Goal: Information Seeking & Learning: Understand process/instructions

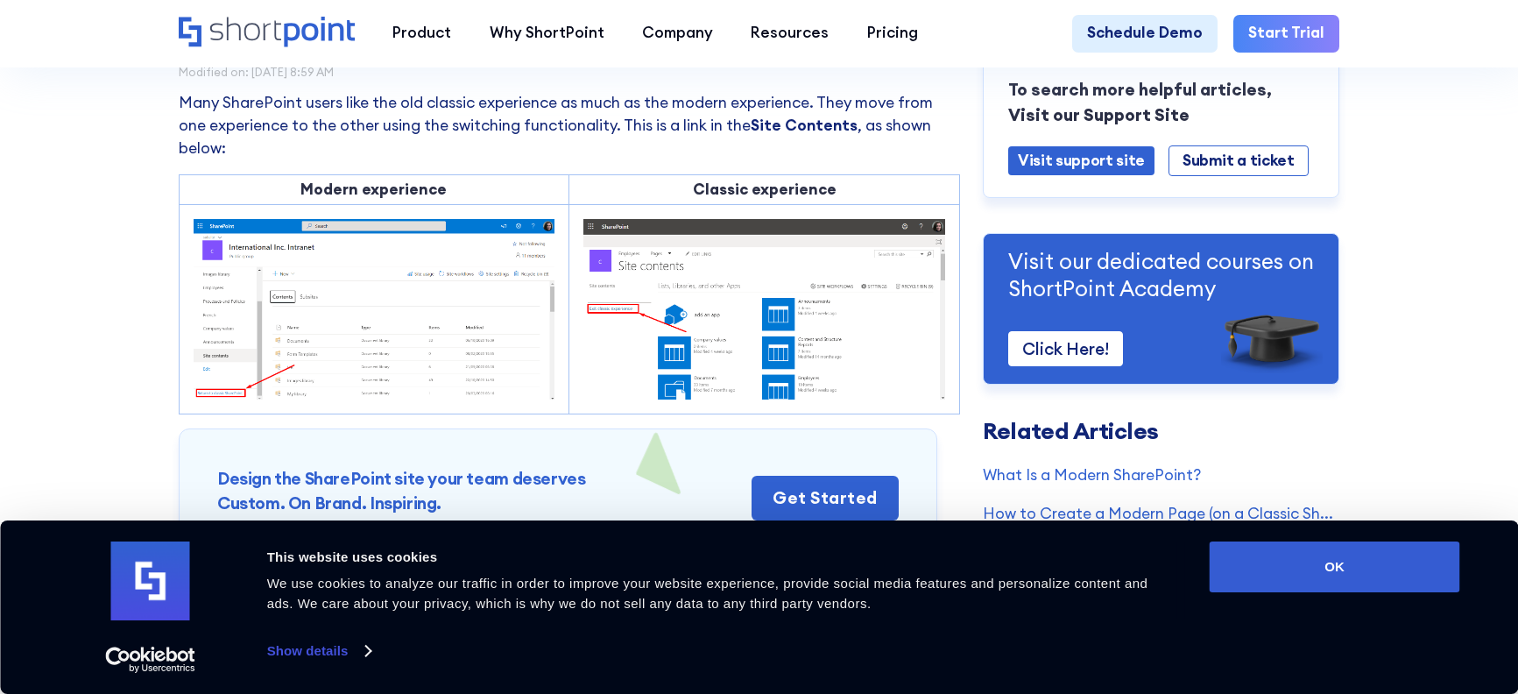
scroll to position [175, 0]
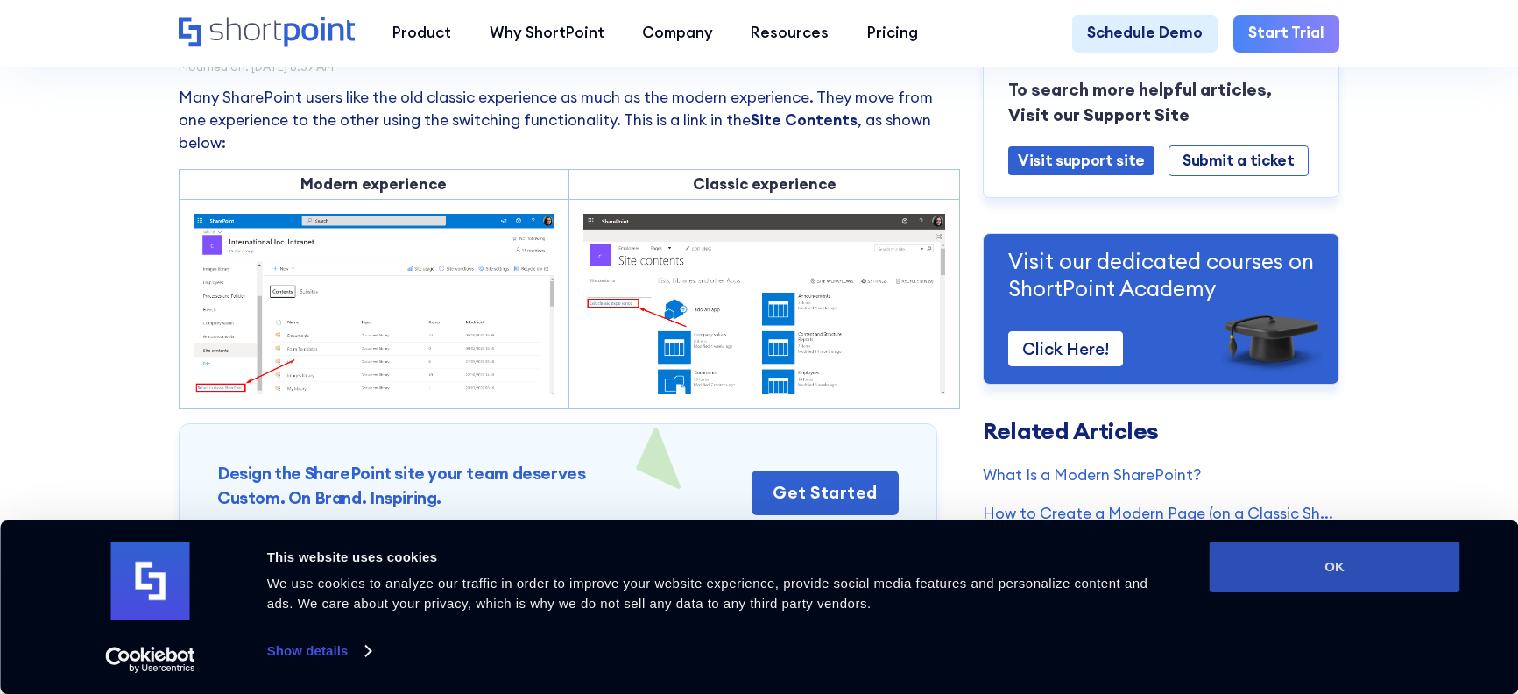
click at [1331, 575] on button "OK" at bounding box center [1334, 566] width 250 height 51
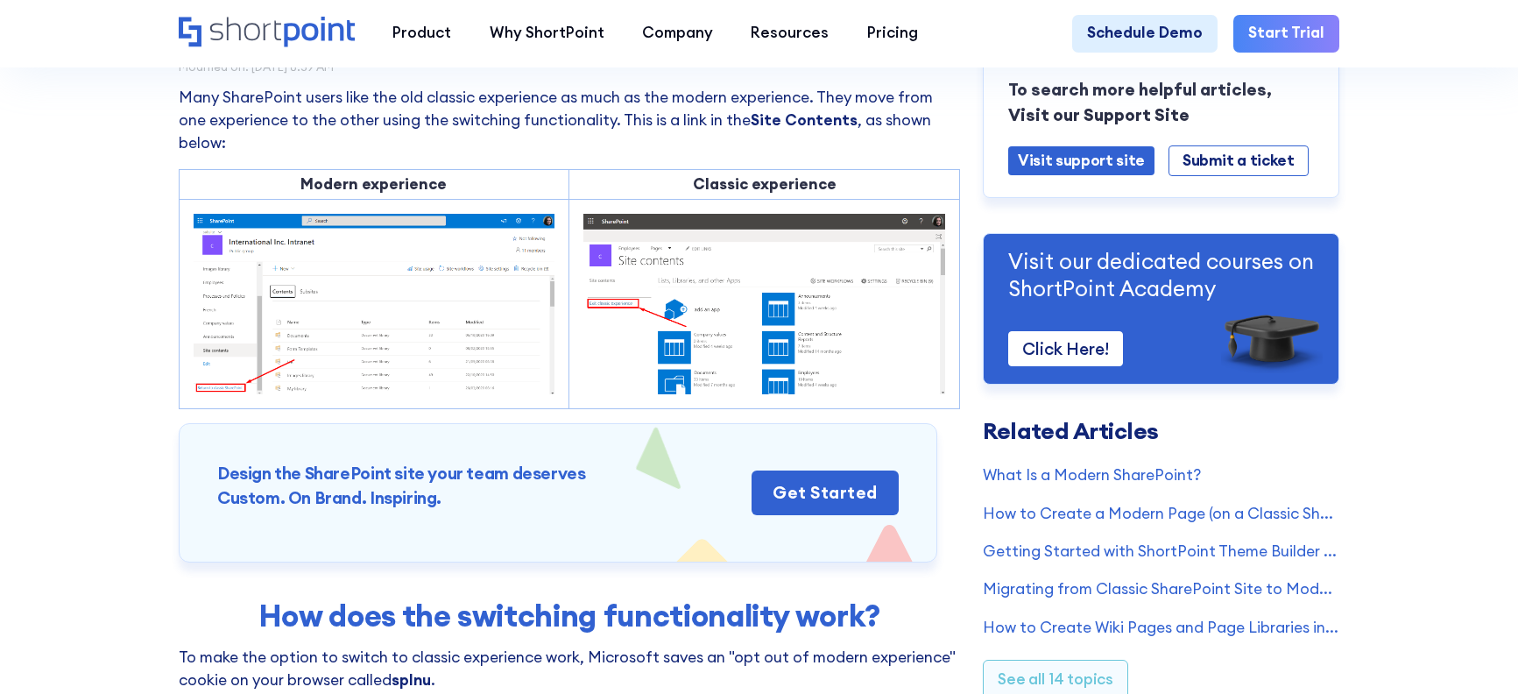
scroll to position [0, 0]
drag, startPoint x: 400, startPoint y: 121, endPoint x: 242, endPoint y: 121, distance: 158.5
click at [242, 121] on p "Many SharePoint users like the old classic experience as much as the modern exp…" at bounding box center [569, 121] width 781 height 68
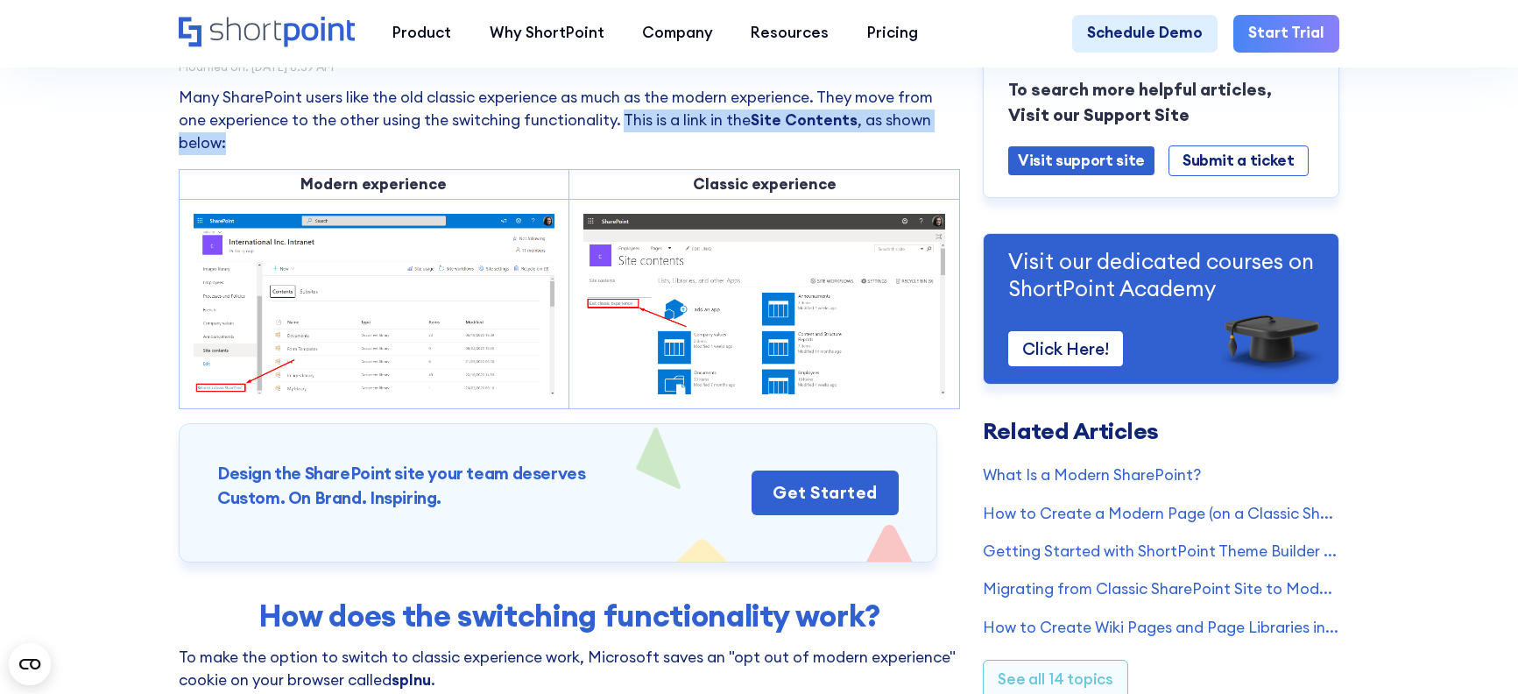
drag, startPoint x: 615, startPoint y: 120, endPoint x: 616, endPoint y: 135, distance: 14.9
click at [616, 135] on p "Many SharePoint users like the old classic experience as much as the modern exp…" at bounding box center [569, 121] width 781 height 68
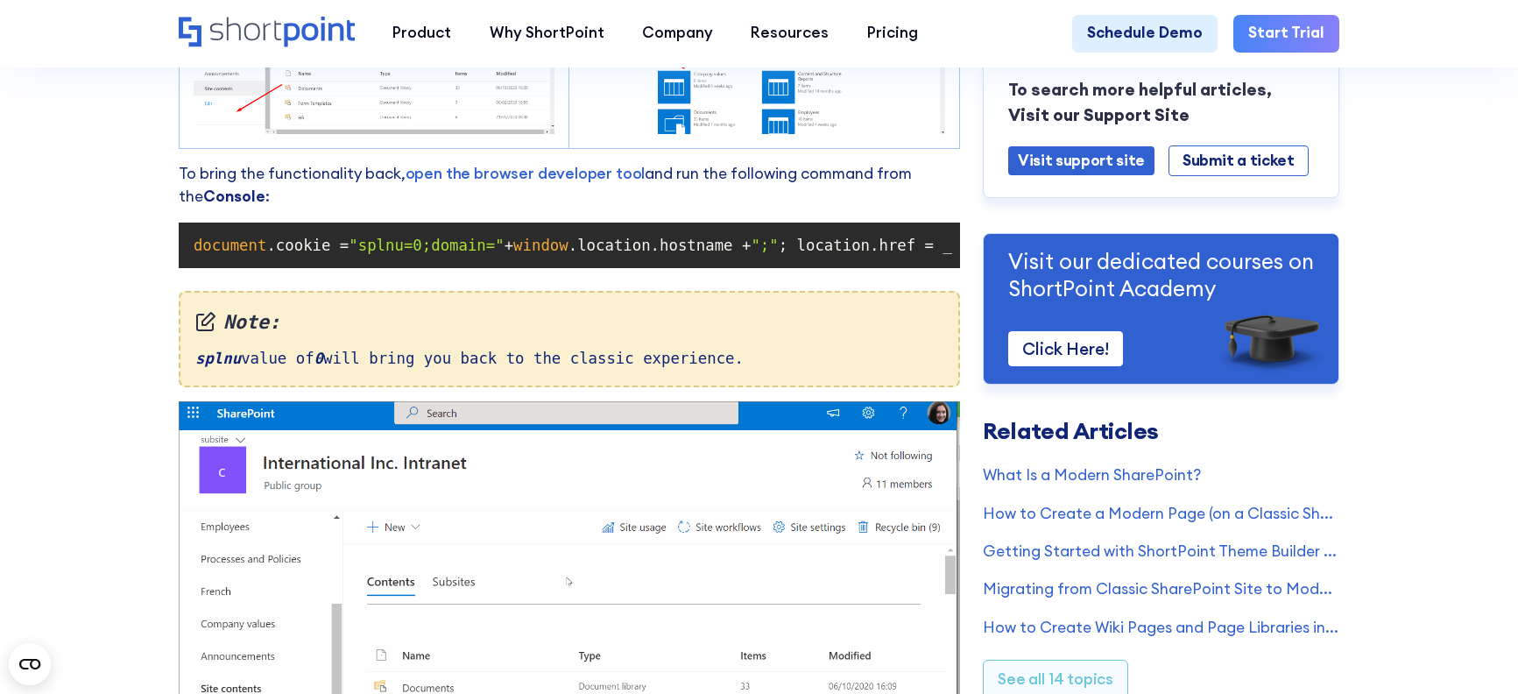
scroll to position [1139, 0]
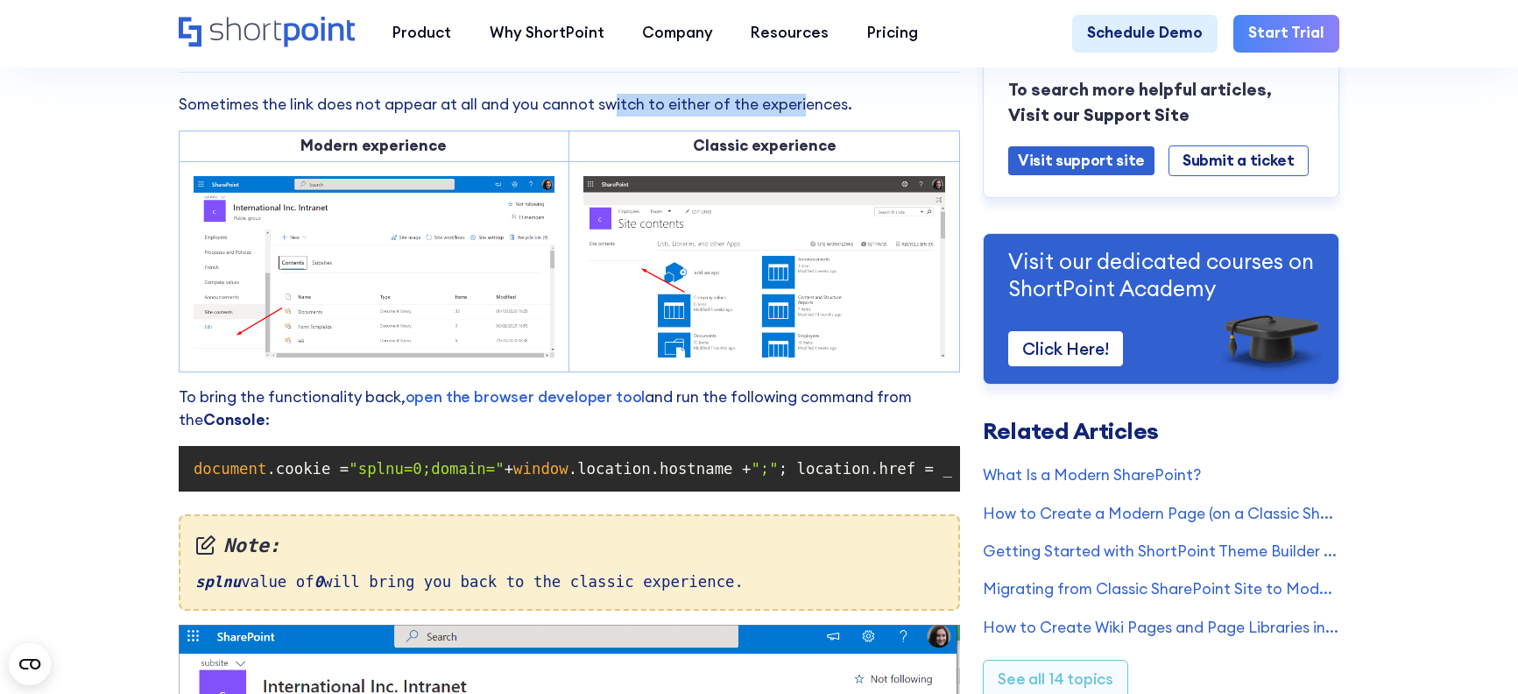
drag, startPoint x: 607, startPoint y: 117, endPoint x: 797, endPoint y: 117, distance: 190.0
click at [797, 116] on p "Sometimes the link does not appear at all and you cannot switch to either of th…" at bounding box center [569, 105] width 781 height 23
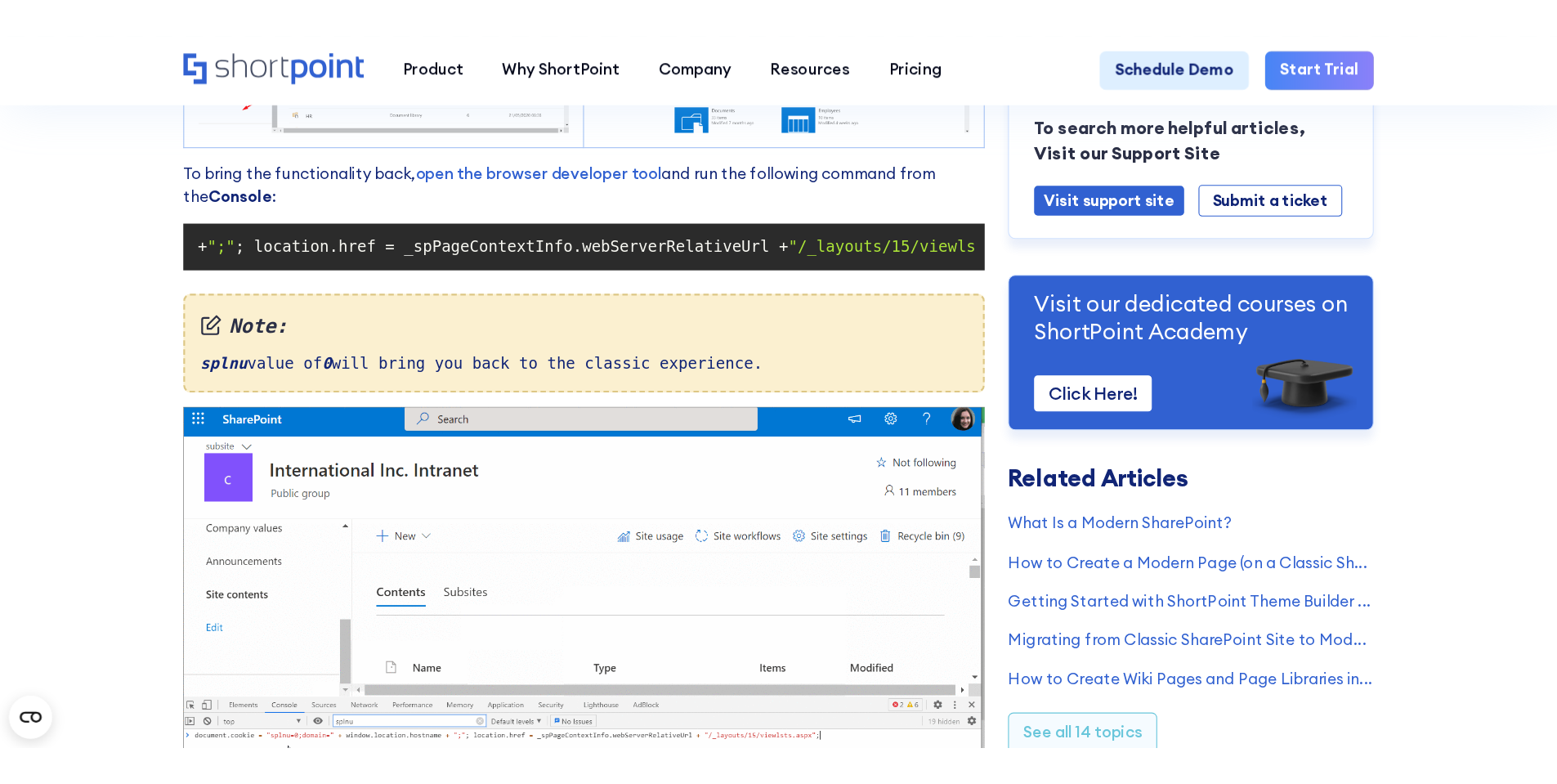
scroll to position [0, 526]
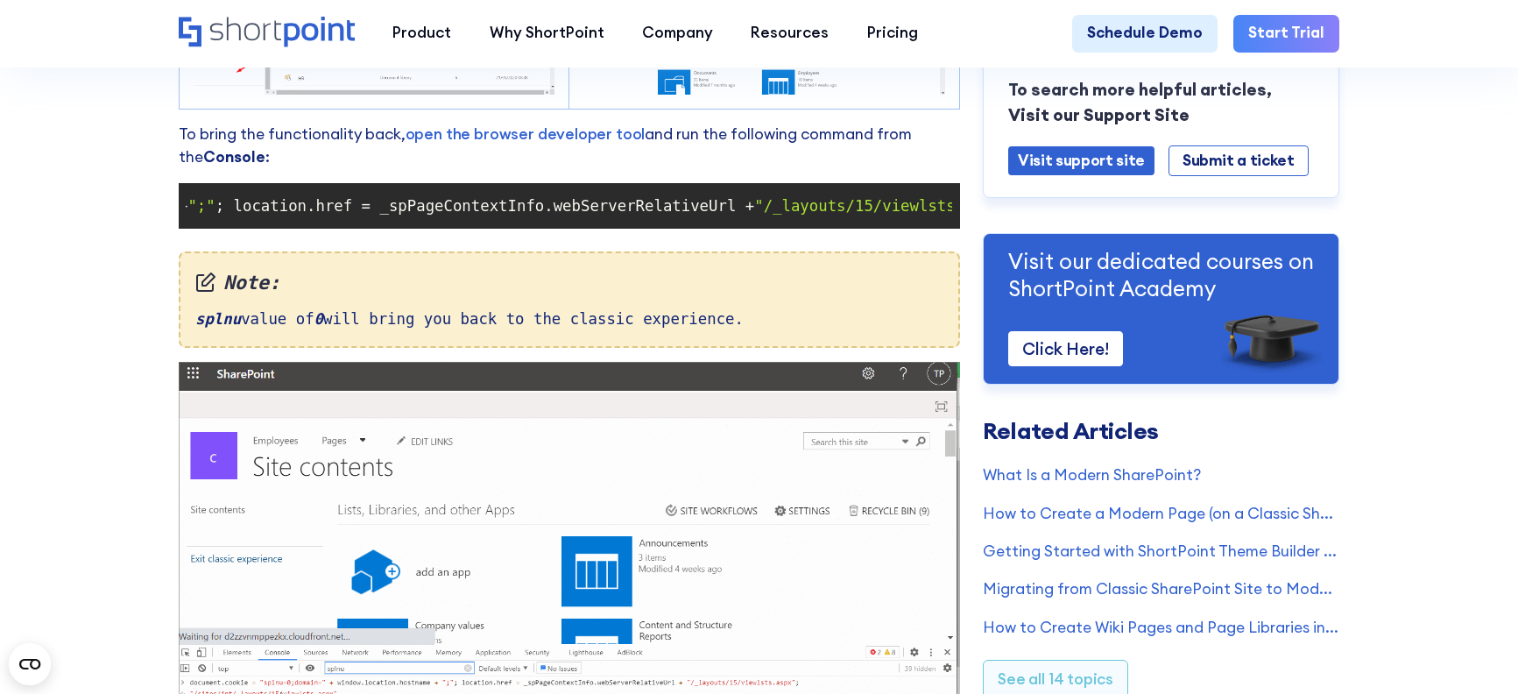
click at [210, 166] on strong "Console" at bounding box center [234, 156] width 62 height 19
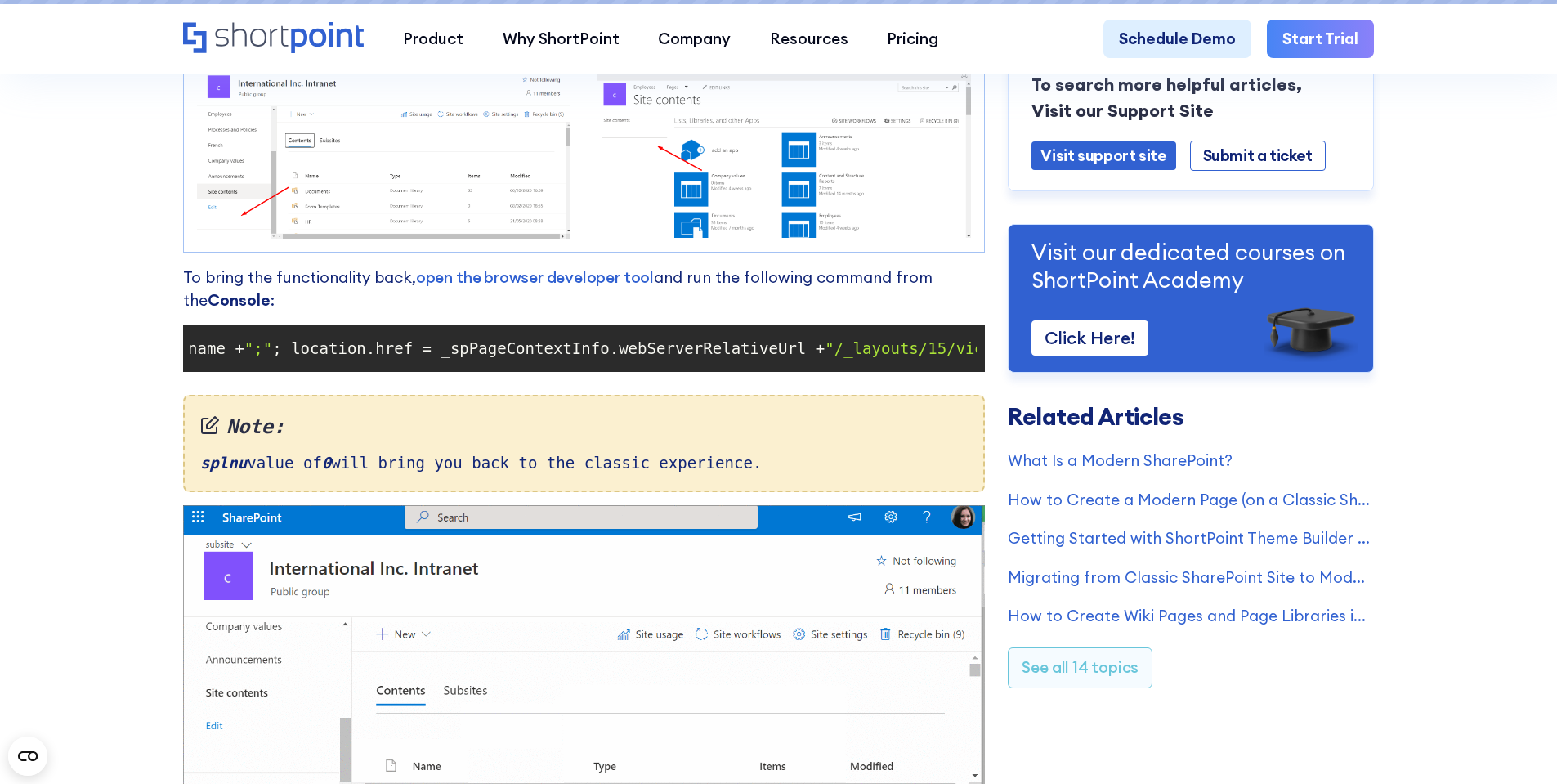
click at [692, 293] on p "To bring the functionality back, open the browser developer tool and run the fo…" at bounding box center [583, 289] width 802 height 47
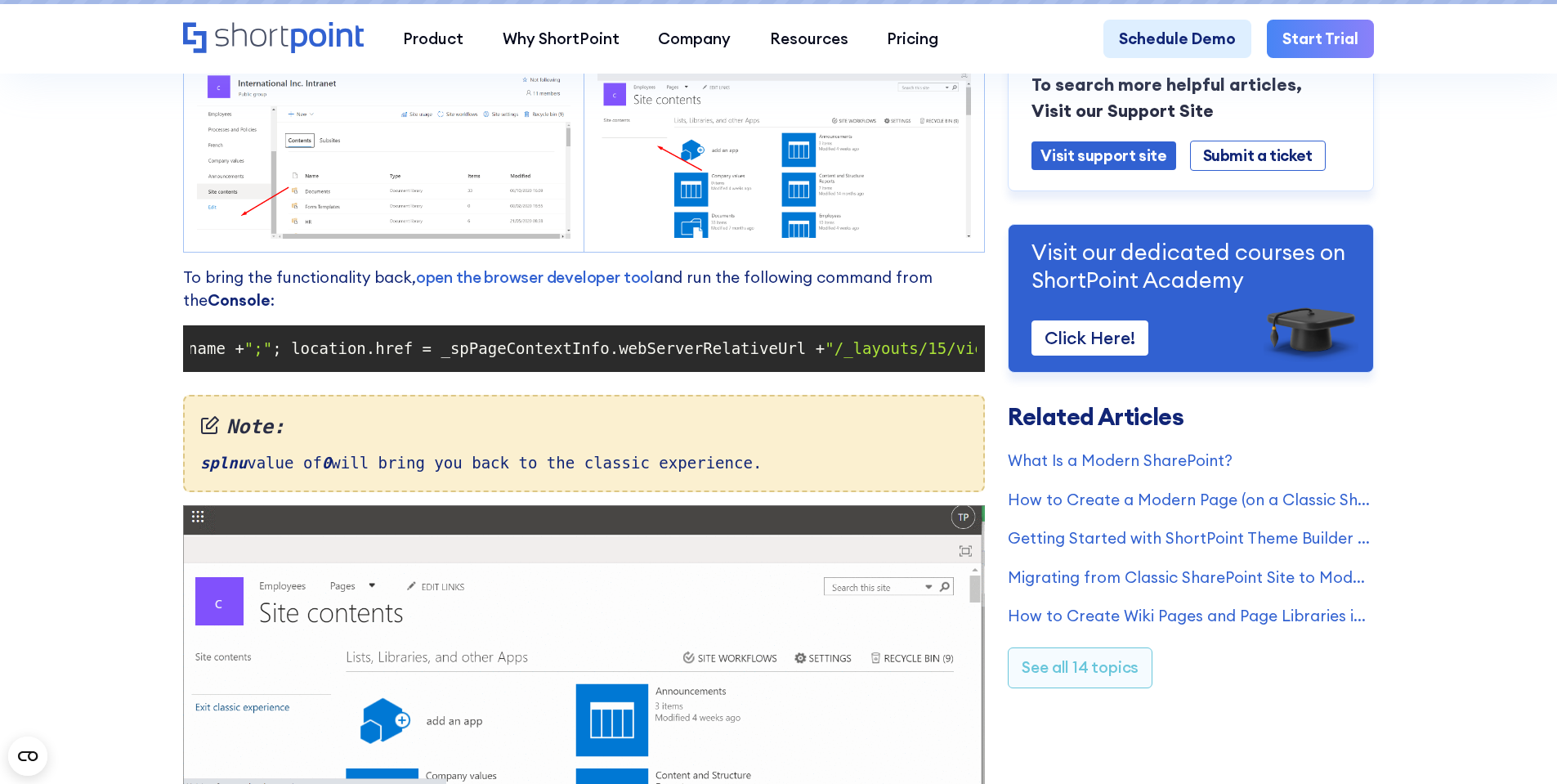
click at [724, 357] on span "; location.href = _spPageContextInfo.webServerRelativeUrl +" at bounding box center [549, 347] width 553 height 18
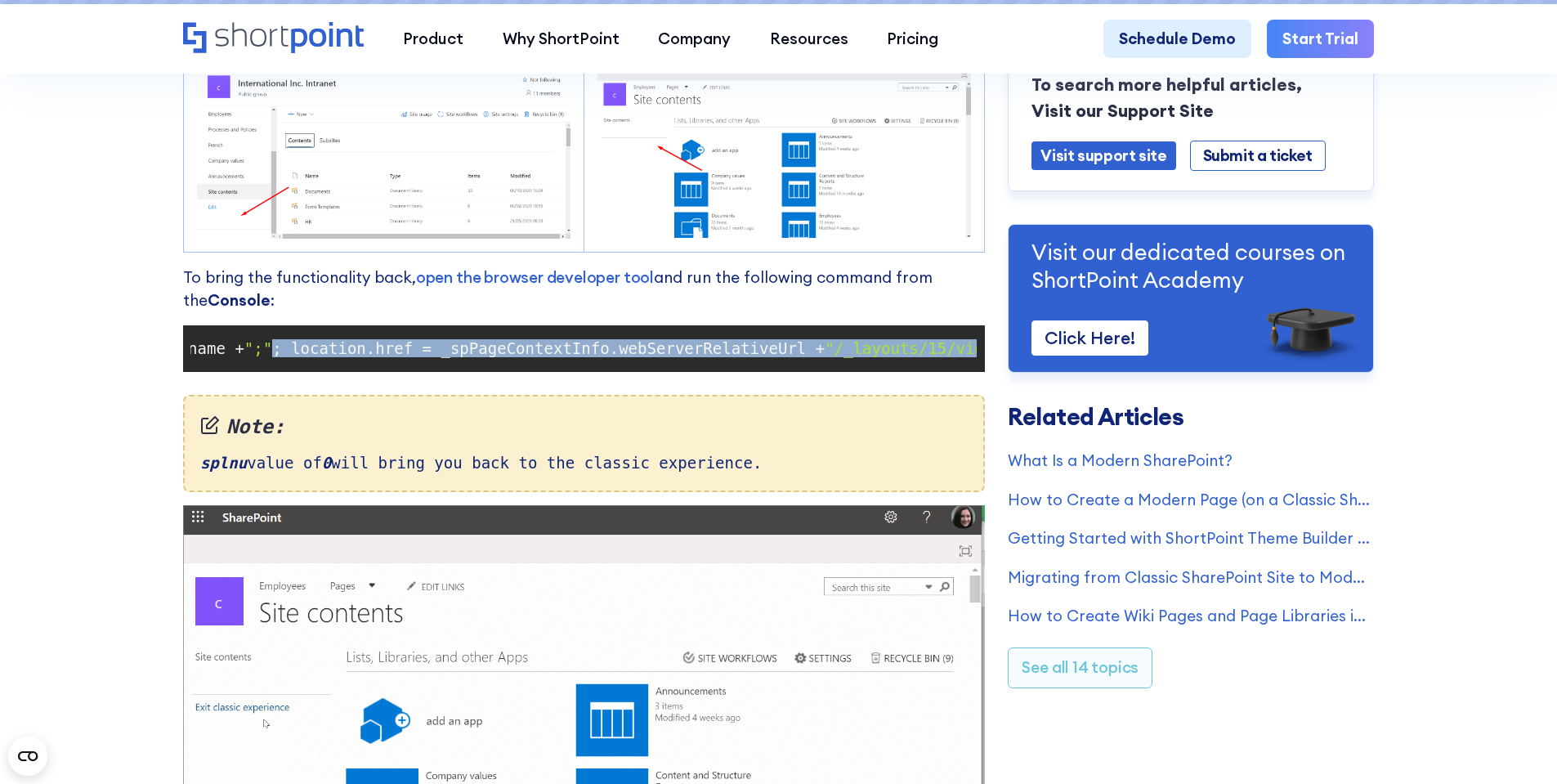
scroll to position [0, 578]
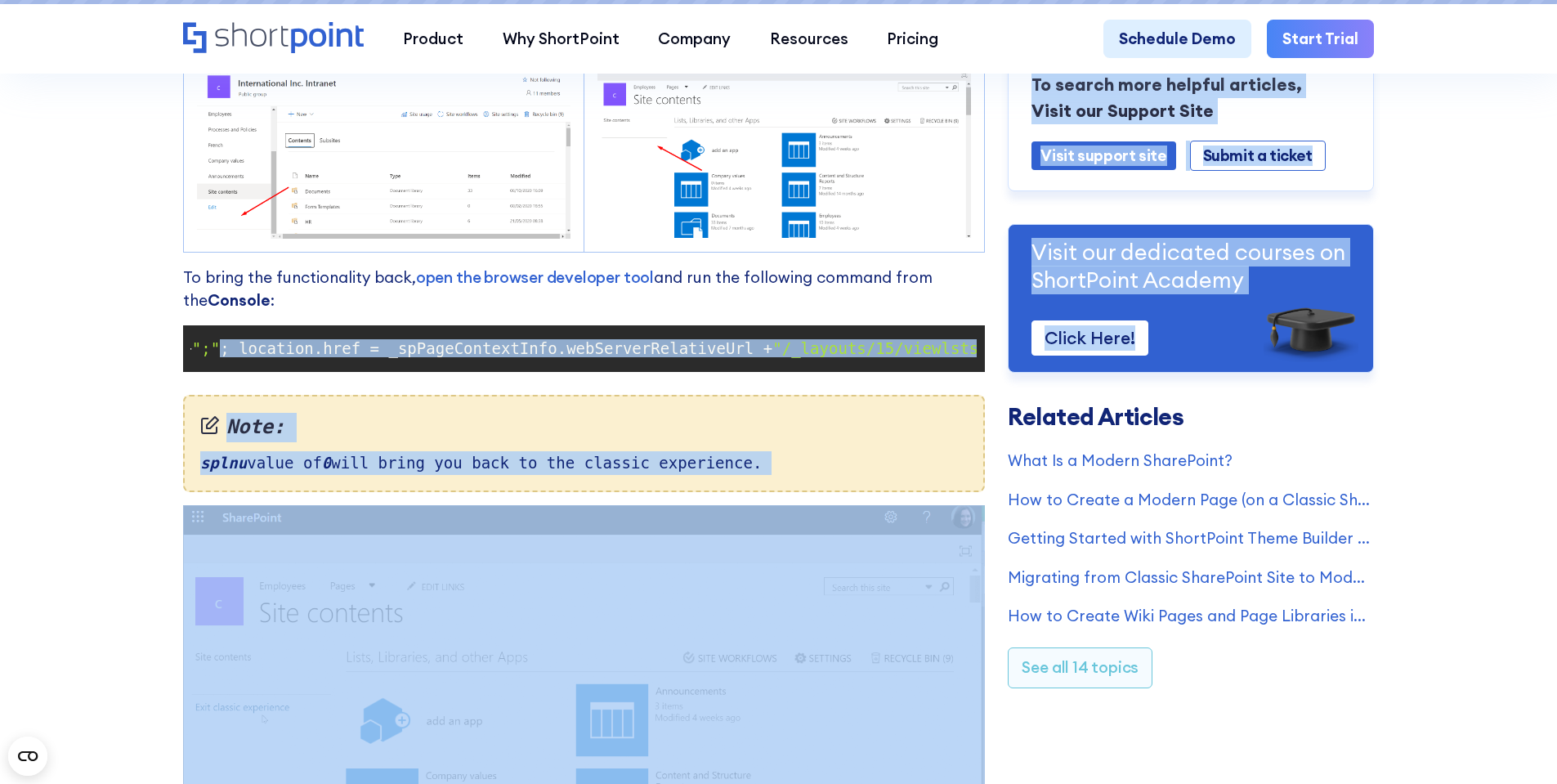
drag, startPoint x: 258, startPoint y: 358, endPoint x: 1042, endPoint y: 366, distance: 784.0
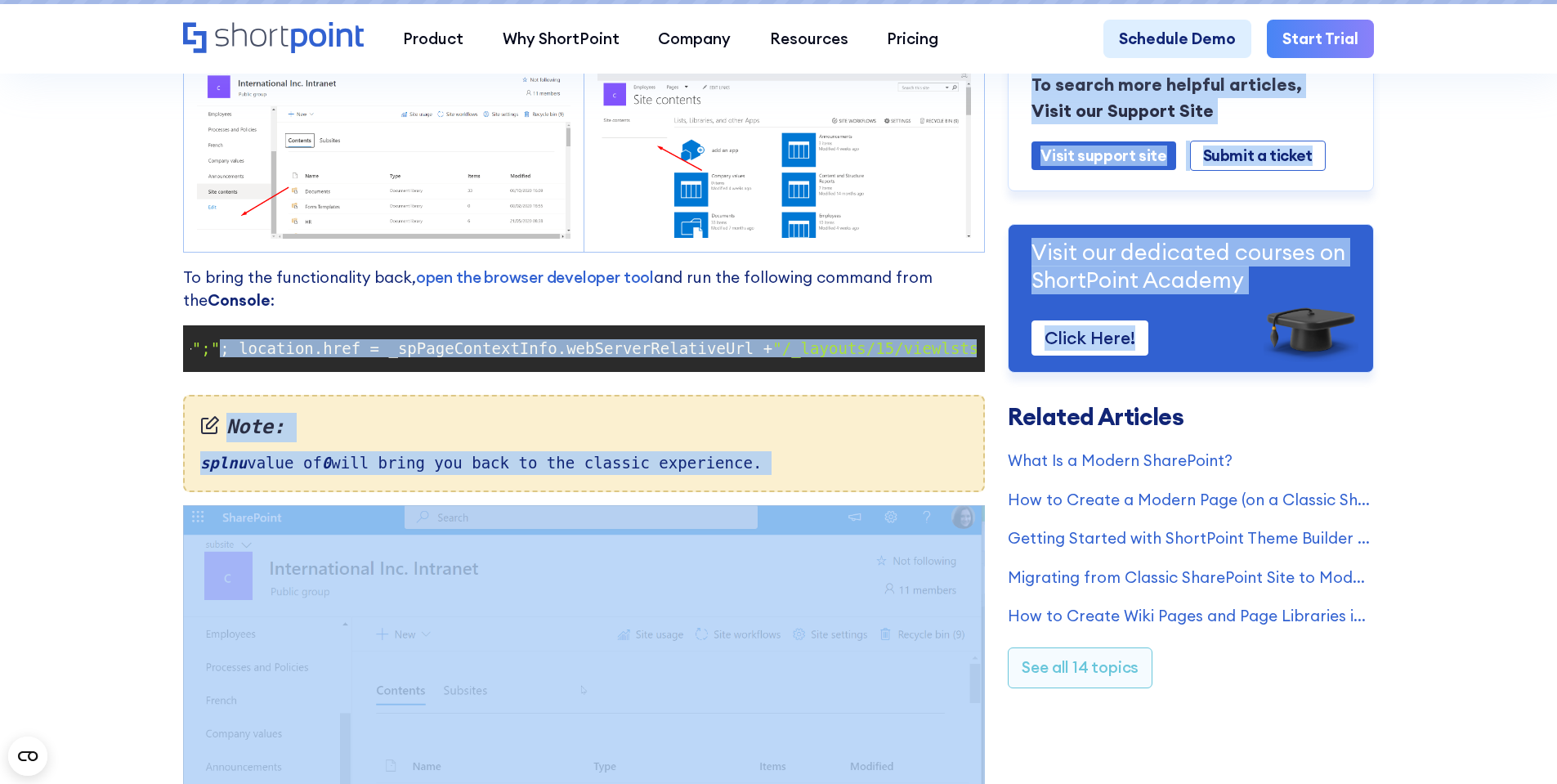
click at [1042, 366] on div "Cannot See Exit Classic Experience or Return to Classic SharePoint Links? Modif…" at bounding box center [778, 62] width 1191 height 2427
click at [606, 350] on span "; location.href = _spPageContextInfo.webServerRelativeUrl +" at bounding box center [497, 347] width 553 height 18
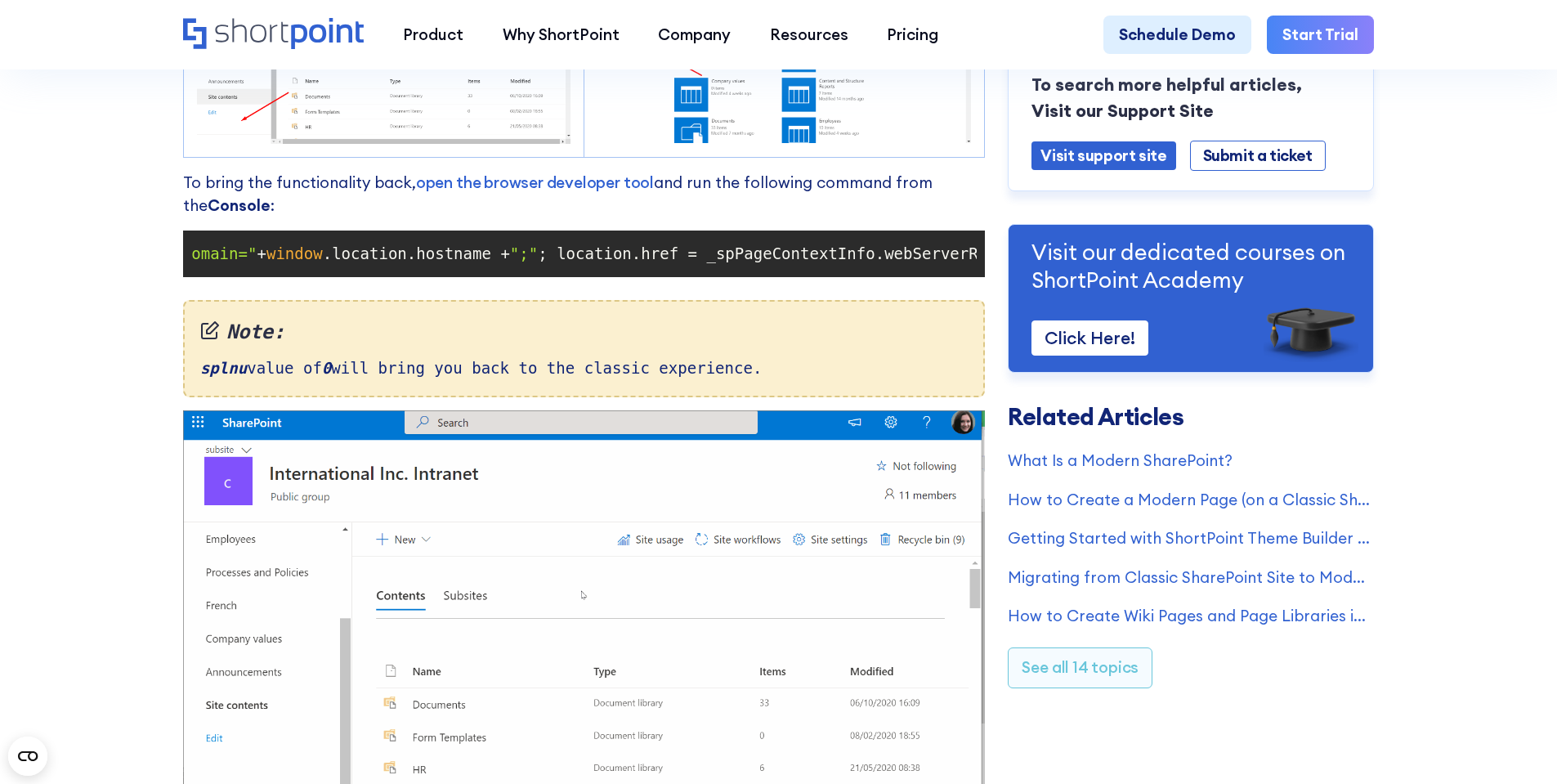
scroll to position [1553, 0]
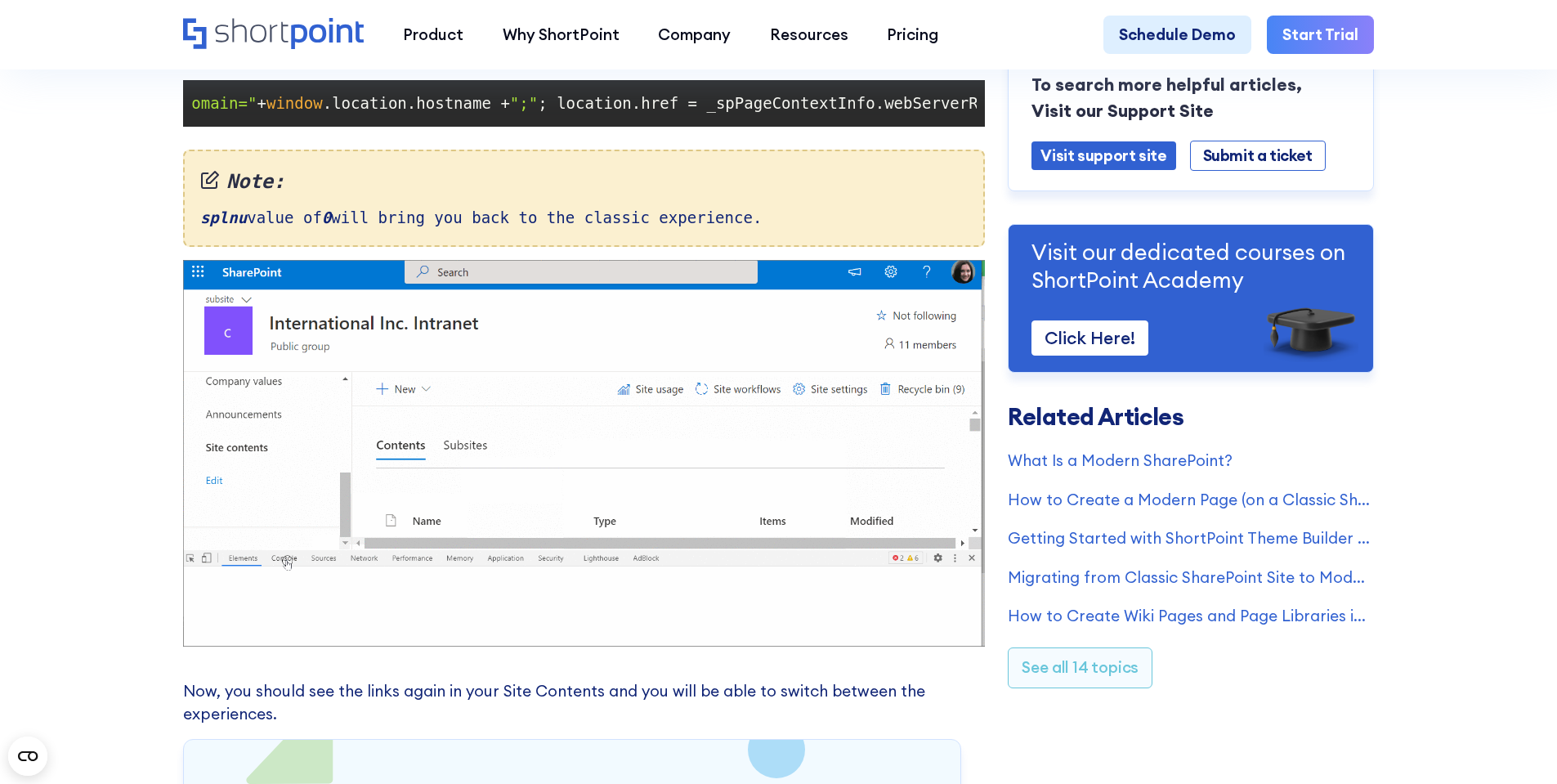
click at [423, 112] on span ".location.hostname +" at bounding box center [416, 103] width 188 height 18
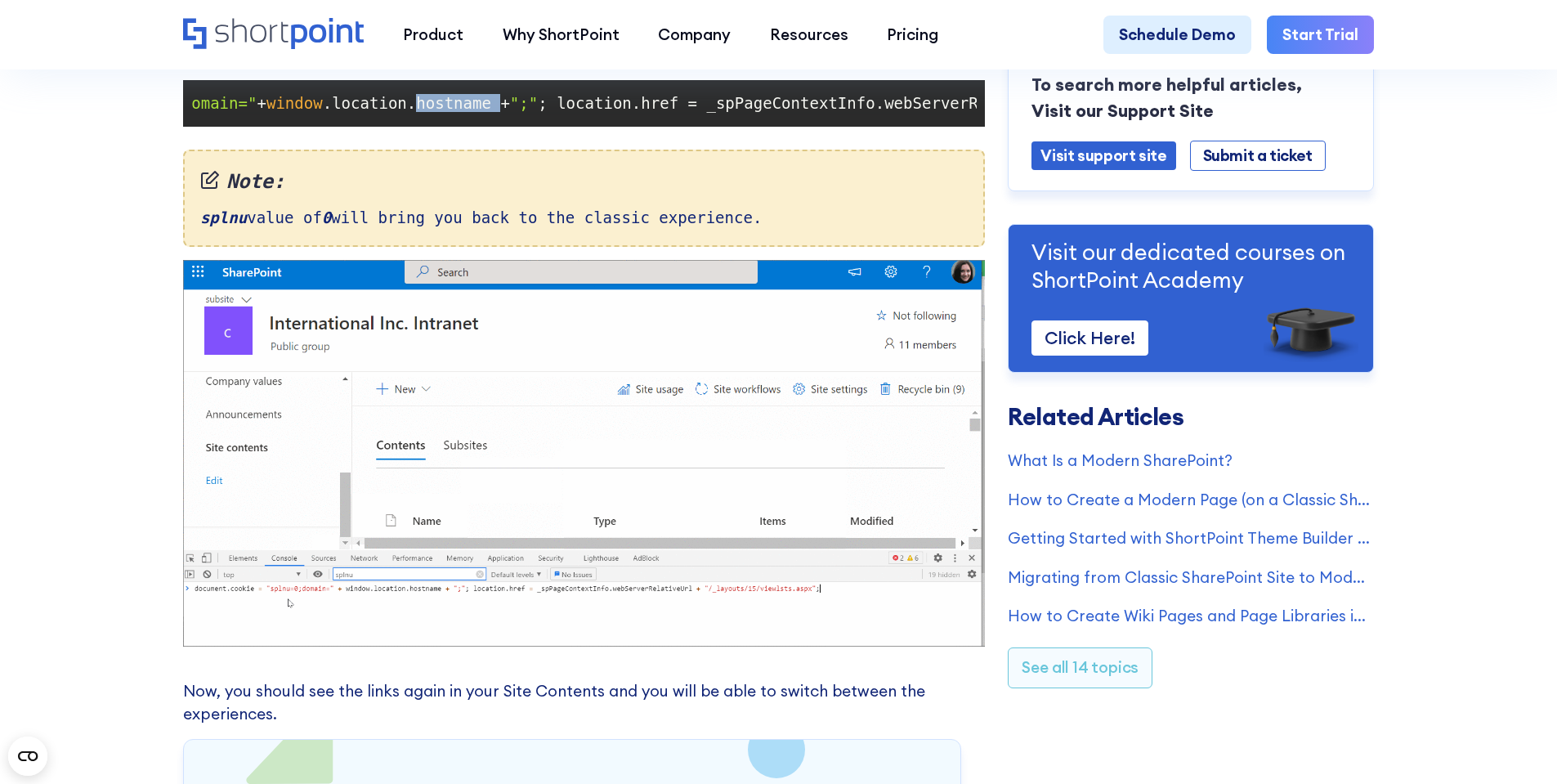
click at [423, 112] on span ".location.hostname +" at bounding box center [416, 103] width 188 height 18
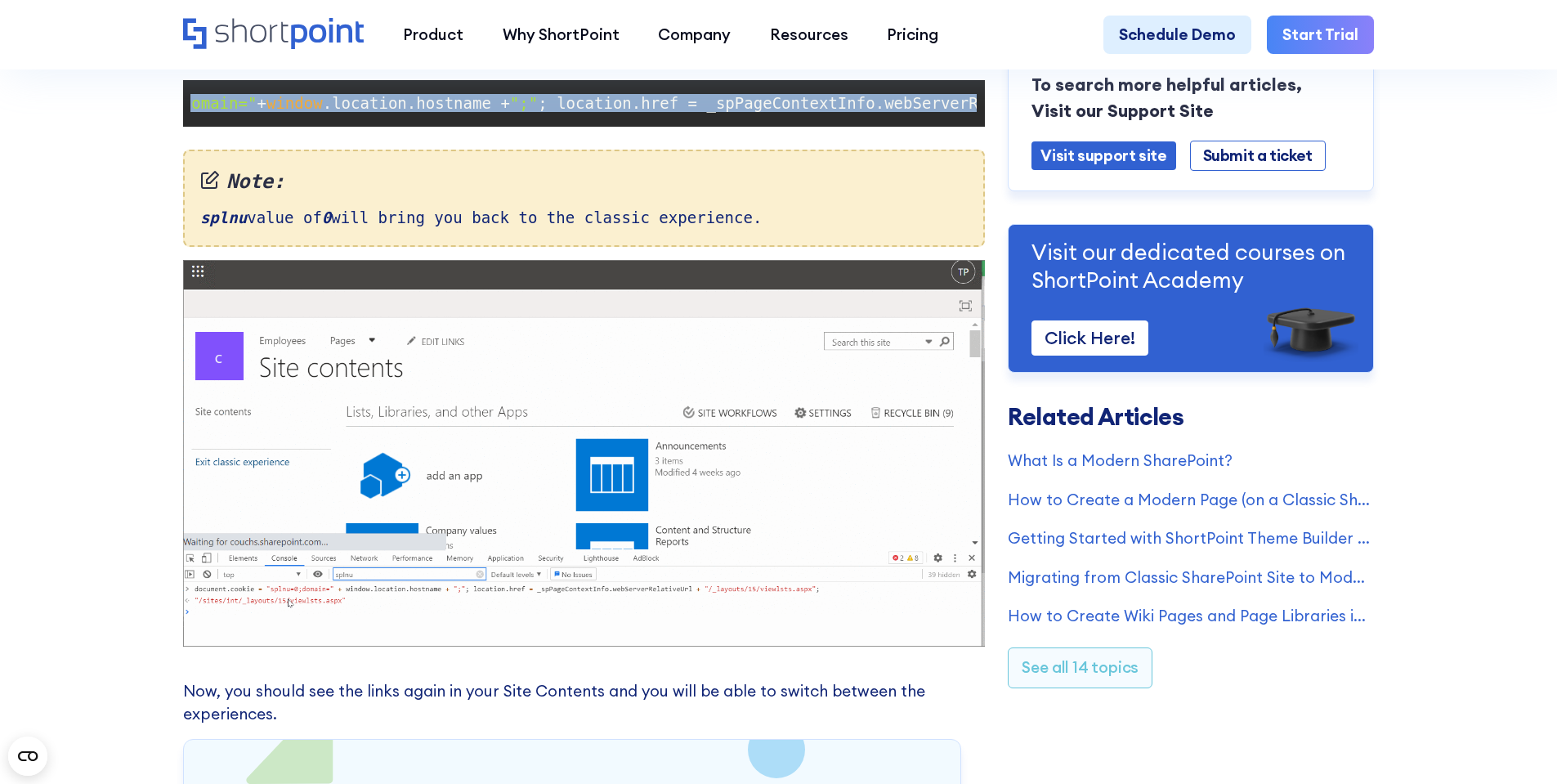
click at [423, 112] on span ".location.hostname +" at bounding box center [416, 103] width 188 height 18
copy code "document .cookie = "splnu=0;domain=" + window .location.hostname + ";" ; locati…"
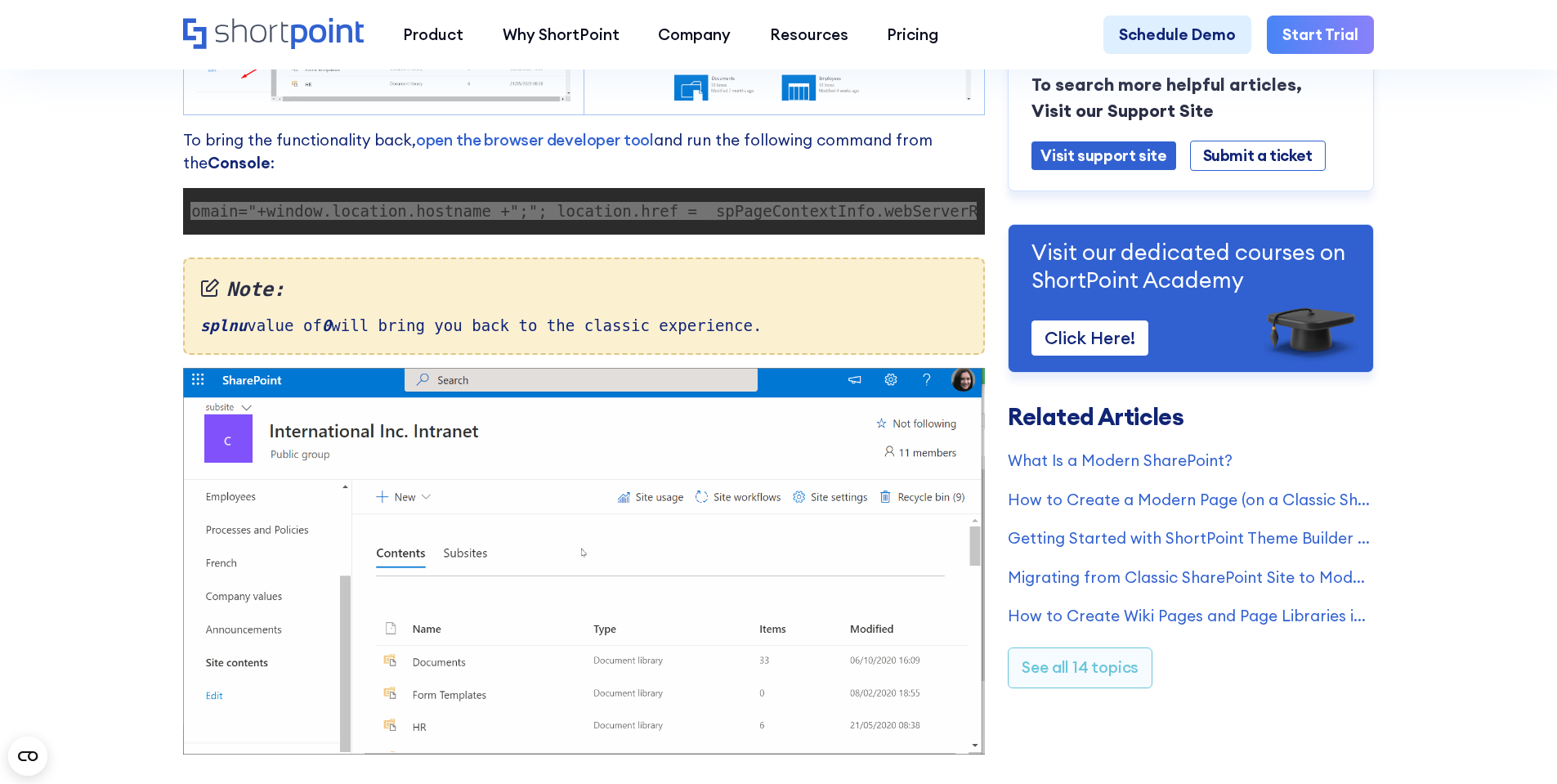
scroll to position [1390, 0]
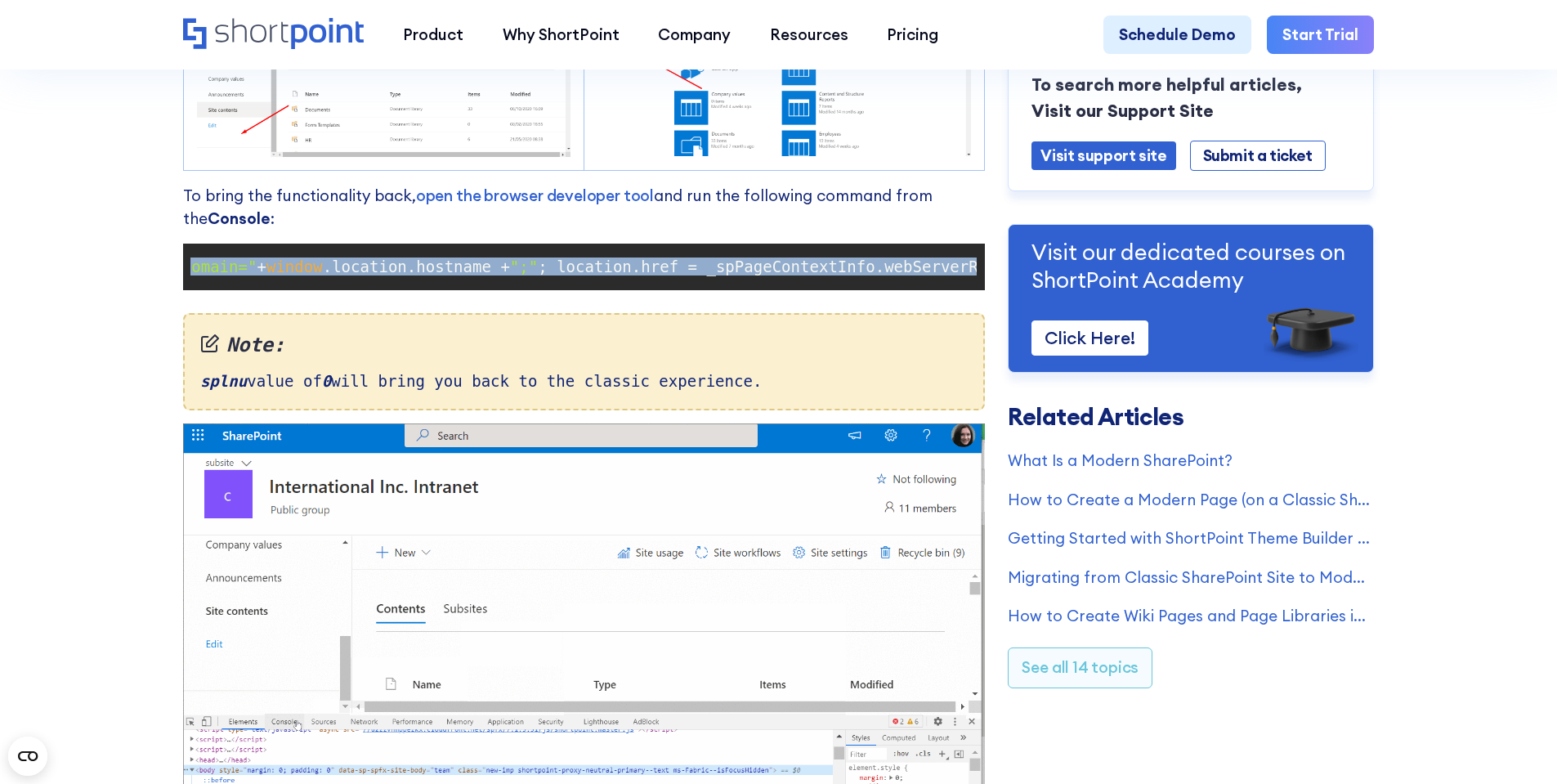
copy code "document .cookie = "splnu=0;domain=" + window .location.hostname + ";" ; locati…"
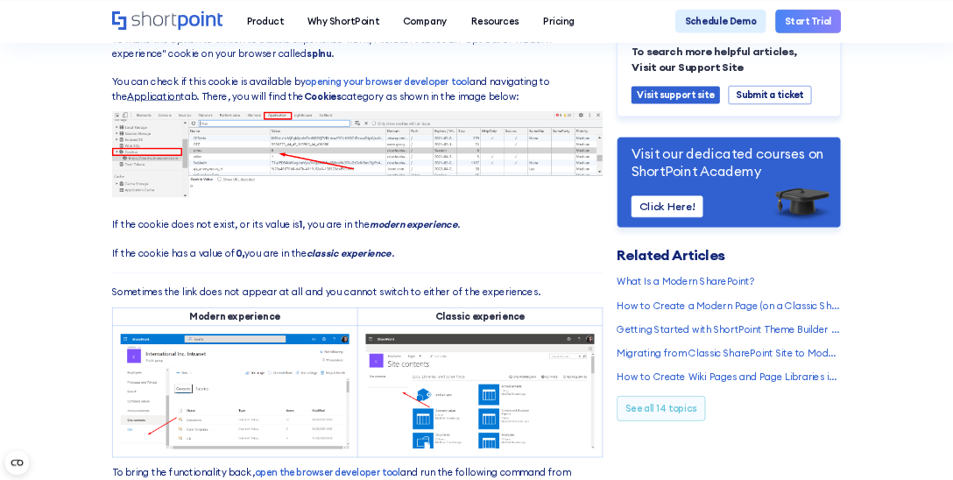
scroll to position [788, 0]
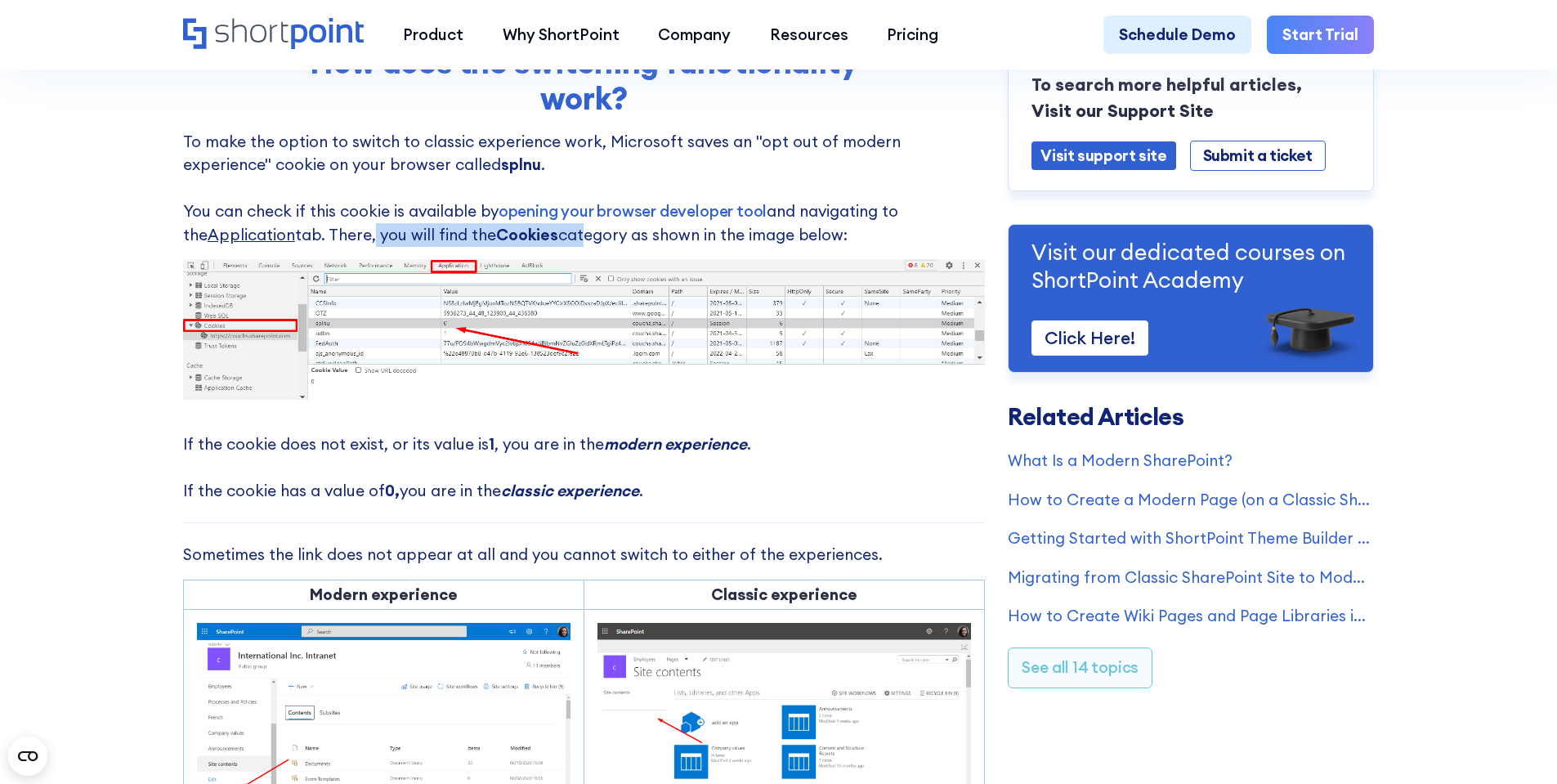
drag, startPoint x: 339, startPoint y: 231, endPoint x: 550, endPoint y: 233, distance: 211.0
click at [550, 233] on p "To make the option to switch to classic experience work, Microsoft saves an "op…" at bounding box center [583, 188] width 802 height 117
click at [679, 240] on p "To make the option to switch to classic experience work, Microsoft saves an "op…" at bounding box center [583, 188] width 802 height 117
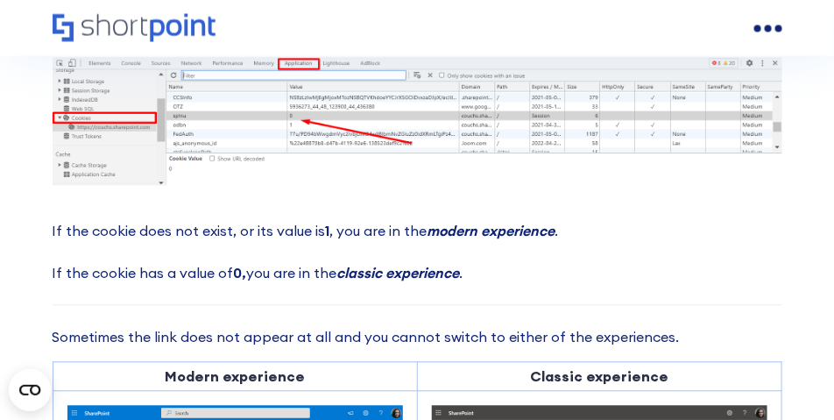
scroll to position [482, 0]
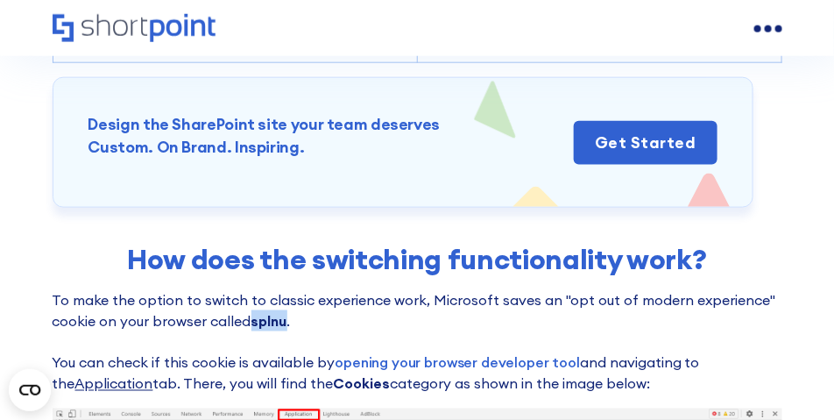
drag, startPoint x: 253, startPoint y: 300, endPoint x: 287, endPoint y: 298, distance: 34.3
click at [287, 312] on strong "splnu" at bounding box center [269, 321] width 36 height 18
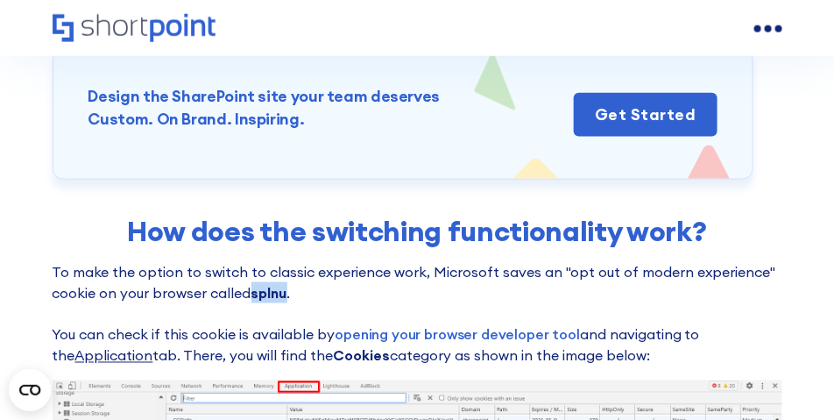
scroll to position [657, 0]
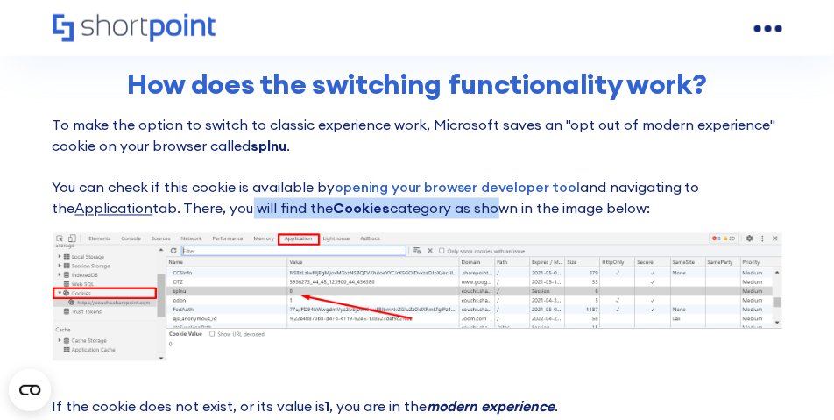
drag, startPoint x: 225, startPoint y: 188, endPoint x: 469, endPoint y: 190, distance: 244.4
click at [469, 190] on p "To make the option to switch to classic experience work, Microsoft saves an "op…" at bounding box center [418, 166] width 730 height 105
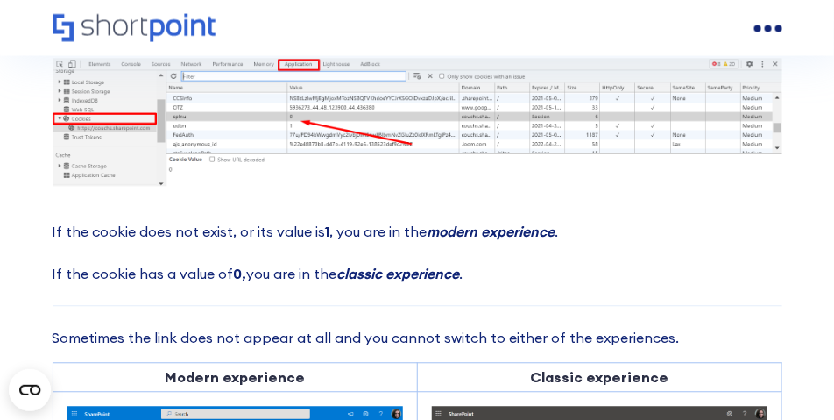
scroll to position [832, 0]
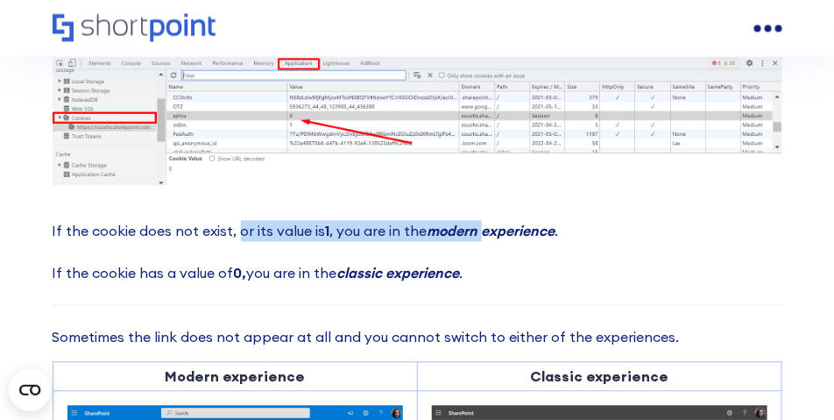
drag, startPoint x: 238, startPoint y: 209, endPoint x: 482, endPoint y: 215, distance: 243.6
click at [482, 221] on p "If the cookie does not exist, or its value is 1 , you are in the modern experie…" at bounding box center [418, 252] width 730 height 63
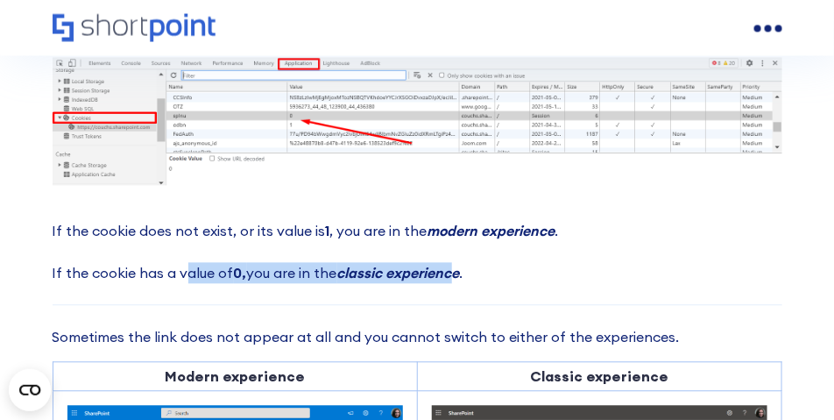
drag, startPoint x: 184, startPoint y: 249, endPoint x: 456, endPoint y: 256, distance: 272.5
click at [456, 256] on p "If the cookie does not exist, or its value is 1 , you are in the modern experie…" at bounding box center [418, 252] width 730 height 63
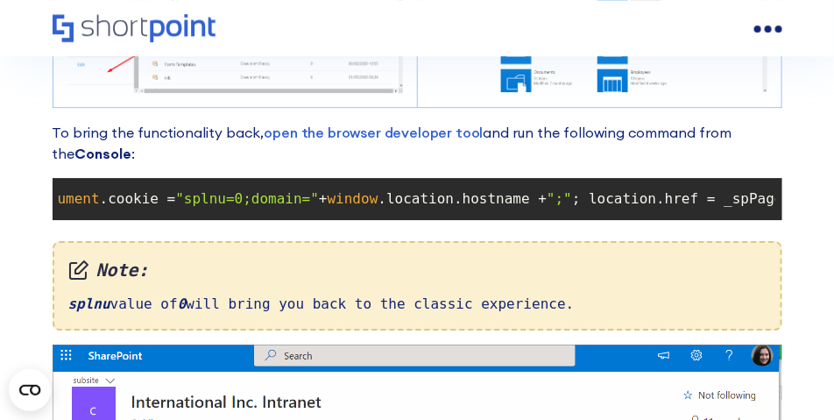
scroll to position [0, 0]
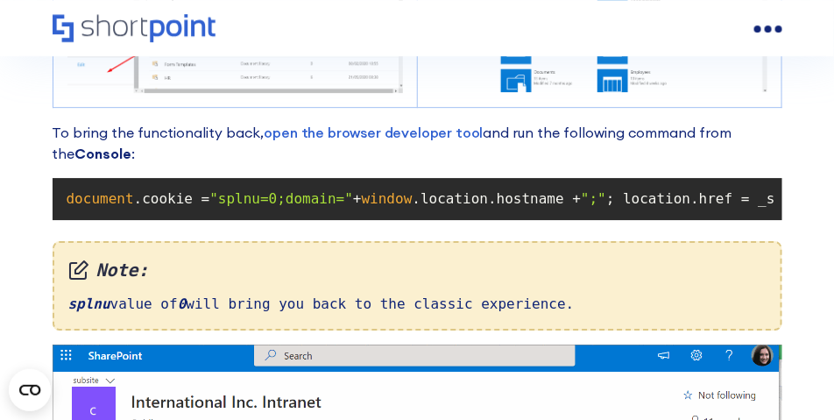
click at [494, 190] on span ".location.hostname +" at bounding box center [496, 198] width 169 height 17
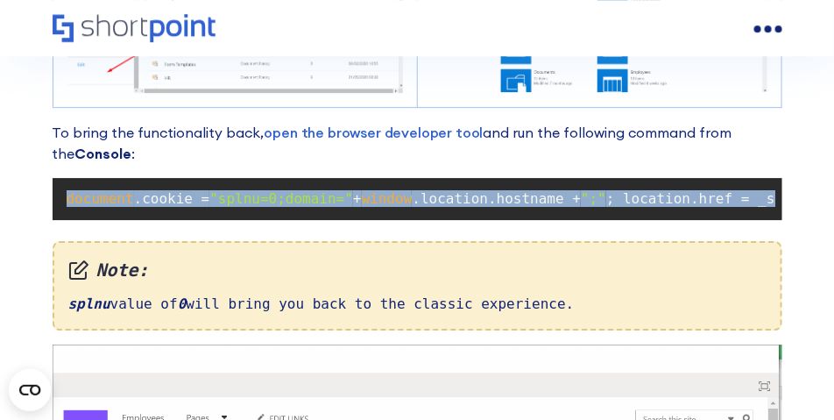
click at [494, 190] on span ".location.hostname +" at bounding box center [496, 198] width 169 height 17
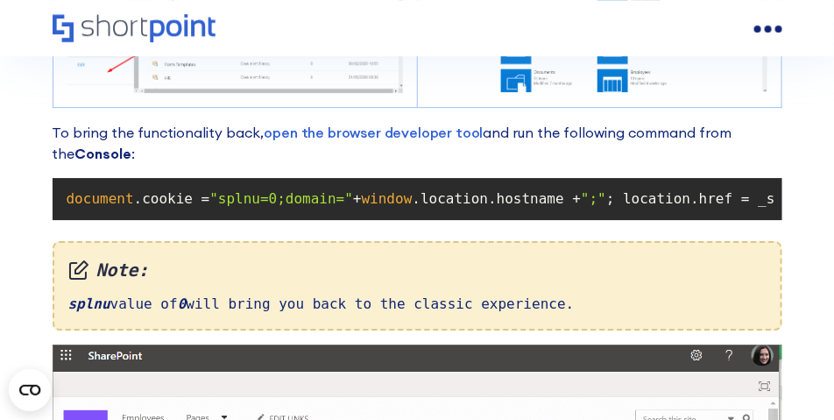
drag, startPoint x: 494, startPoint y: 177, endPoint x: 391, endPoint y: 215, distance: 109.5
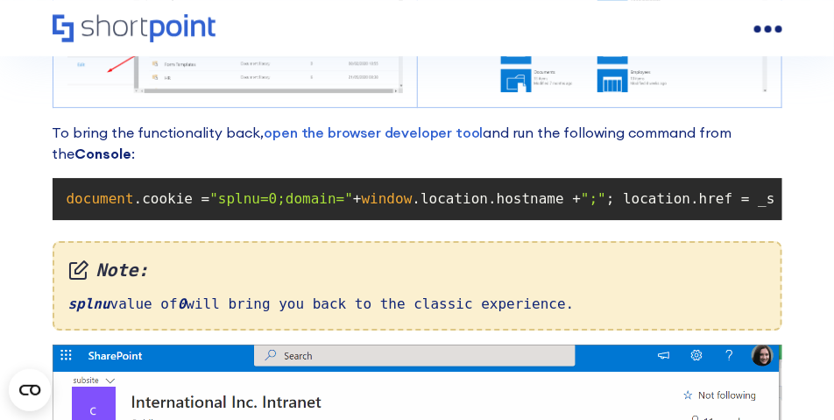
click at [391, 215] on div "Cannot See Exit Classic Experience or Return to Classic SharePoint Links? Modif…" at bounding box center [418, 42] width 730 height 2435
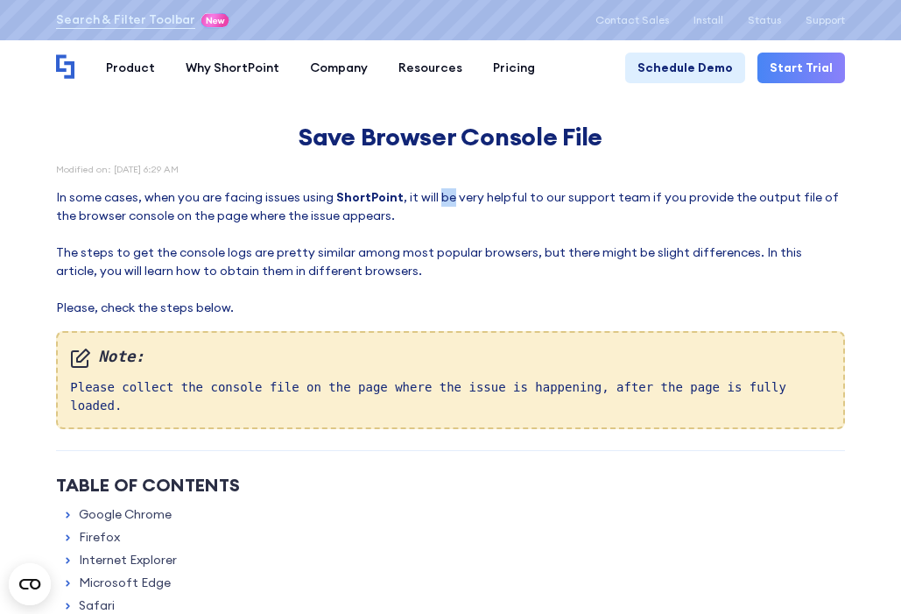
drag, startPoint x: 435, startPoint y: 194, endPoint x: 447, endPoint y: 204, distance: 14.9
click at [447, 204] on p "In some cases, when you are facing issues using ShortPoint , it will be very he…" at bounding box center [450, 252] width 788 height 129
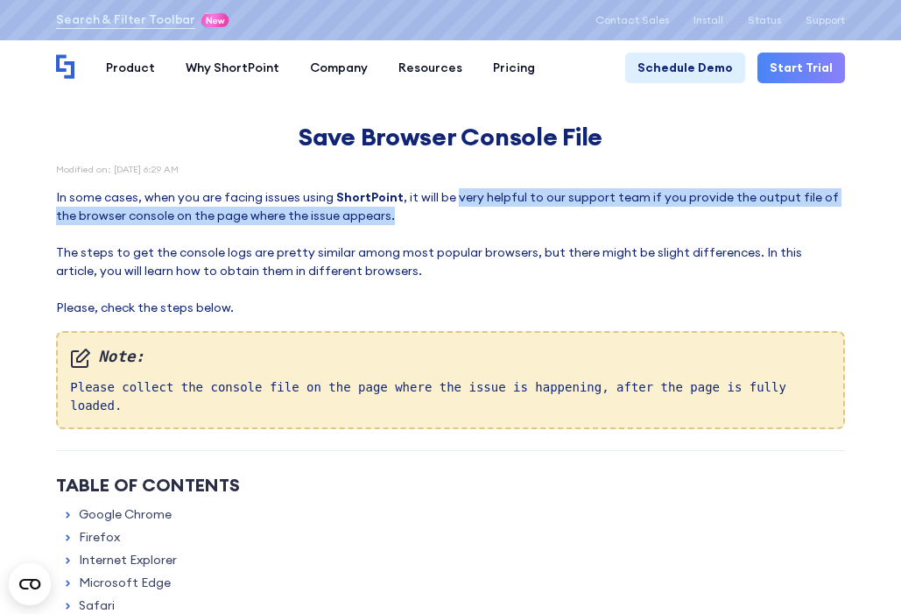
drag, startPoint x: 442, startPoint y: 215, endPoint x: 453, endPoint y: 198, distance: 20.4
click at [453, 198] on p "In some cases, when you are facing issues using ShortPoint , it will be very he…" at bounding box center [450, 252] width 788 height 129
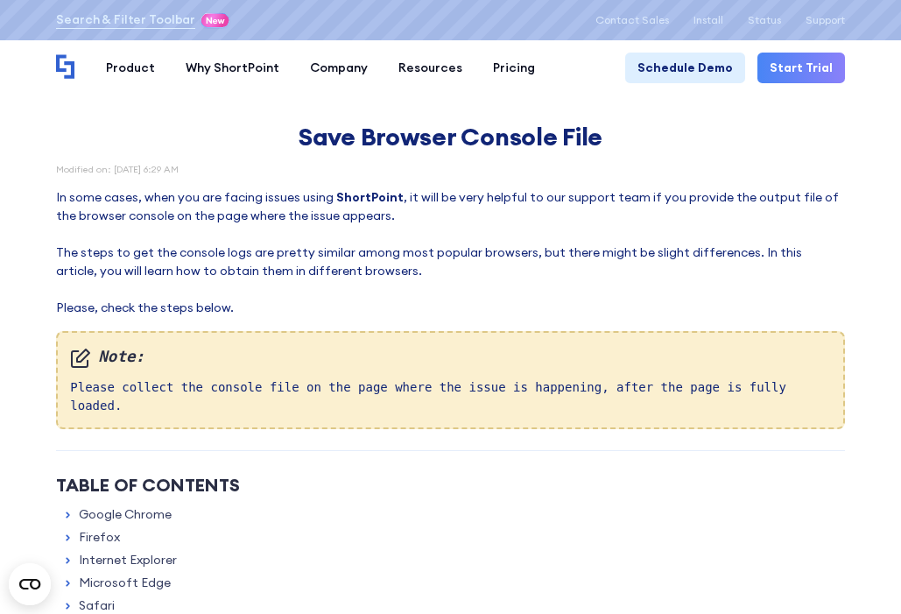
click at [174, 225] on p "In some cases, when you are facing issues using ShortPoint , it will be very he…" at bounding box center [450, 252] width 788 height 129
drag, startPoint x: 155, startPoint y: 216, endPoint x: 349, endPoint y: 217, distance: 193.6
click at [349, 217] on p "In some cases, when you are facing issues using ShortPoint , it will be very he…" at bounding box center [450, 252] width 788 height 129
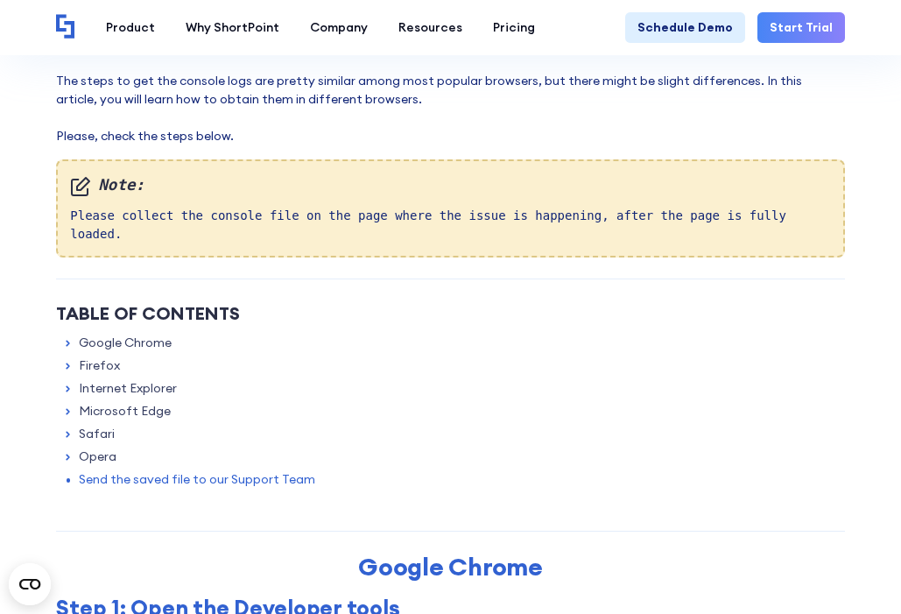
scroll to position [175, 0]
